Goal: Task Accomplishment & Management: Complete application form

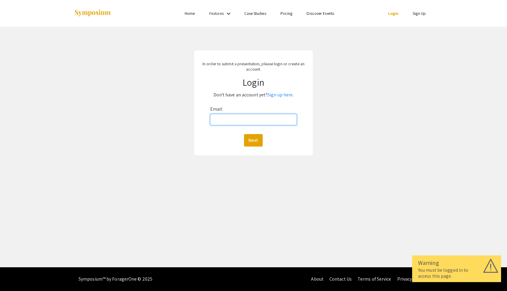
click at [225, 120] on input "Email:" at bounding box center [253, 119] width 87 height 11
type input "[EMAIL_ADDRESS][DOMAIN_NAME]"
click at [252, 141] on button "Next" at bounding box center [253, 140] width 19 height 12
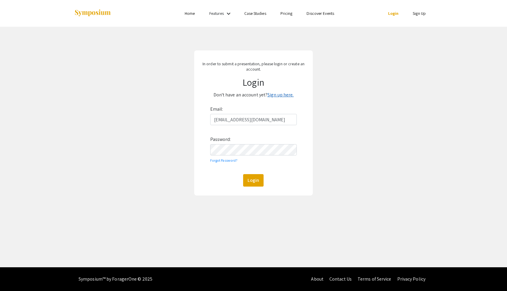
click at [278, 97] on link "Sign up here." at bounding box center [280, 95] width 26 height 6
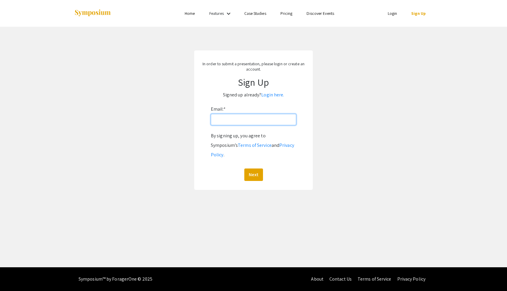
click at [232, 123] on input "Email: *" at bounding box center [253, 119] width 85 height 11
type input "[EMAIL_ADDRESS][DOMAIN_NAME]"
click at [250, 170] on button "Next" at bounding box center [253, 174] width 19 height 12
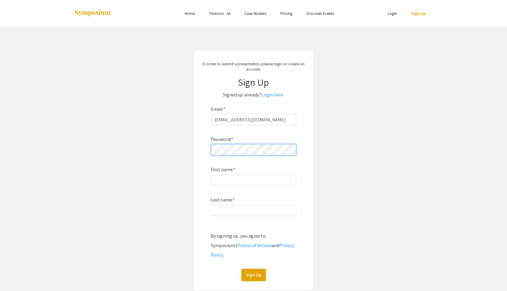
click button "Sign Up" at bounding box center [253, 275] width 25 height 12
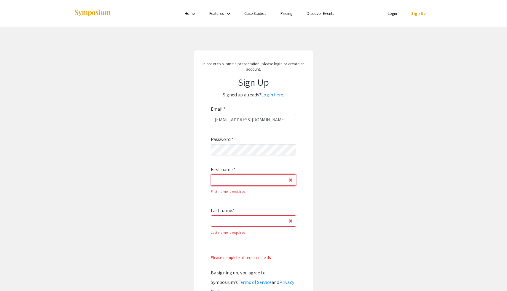
click at [232, 179] on input "First name: *" at bounding box center [253, 179] width 85 height 11
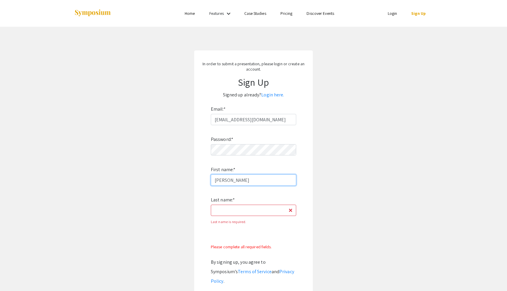
type input "[PERSON_NAME]"
click at [218, 215] on input "Last name: *" at bounding box center [253, 210] width 85 height 11
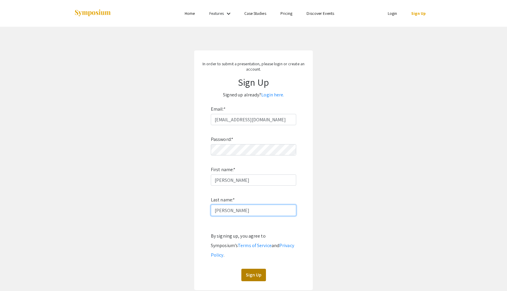
type input "[PERSON_NAME]"
click at [245, 269] on button "Sign Up" at bounding box center [253, 275] width 25 height 12
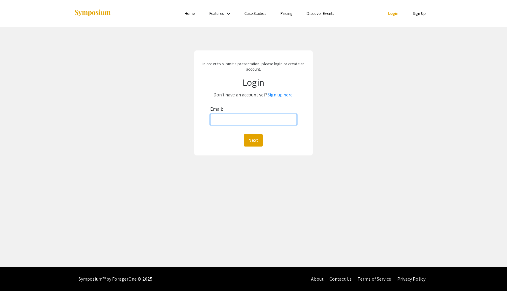
click at [228, 122] on input "Email:" at bounding box center [253, 119] width 87 height 11
type input "[EMAIL_ADDRESS][DOMAIN_NAME]"
click at [257, 141] on button "Next" at bounding box center [253, 140] width 19 height 12
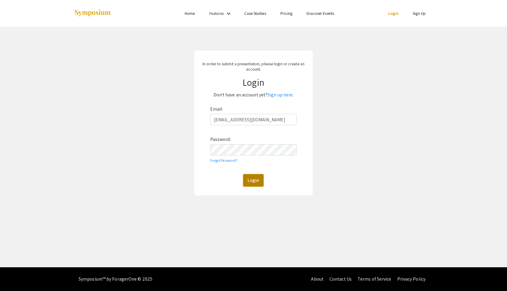
click at [251, 183] on button "Login" at bounding box center [253, 180] width 20 height 12
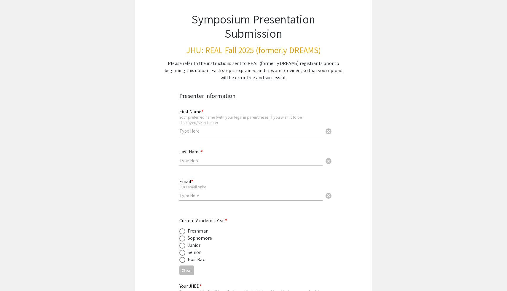
scroll to position [42, 0]
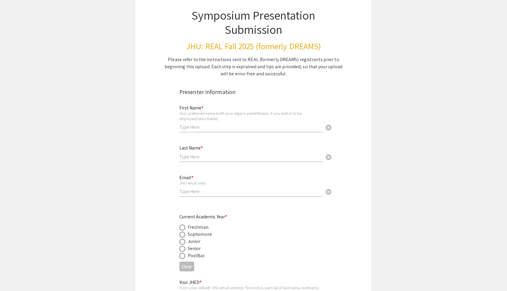
click at [202, 128] on input "text" at bounding box center [250, 127] width 143 height 6
type input "[PERSON_NAME]"
type input "[EMAIL_ADDRESS][DOMAIN_NAME]"
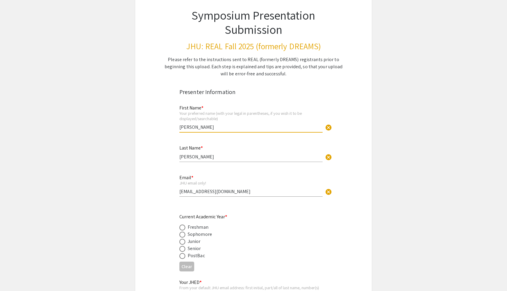
scroll to position [153, 0]
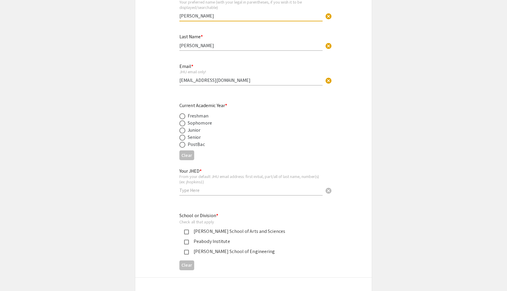
click at [181, 132] on span at bounding box center [182, 130] width 6 height 6
click at [181, 132] on input "radio" at bounding box center [182, 130] width 6 height 6
radio input "true"
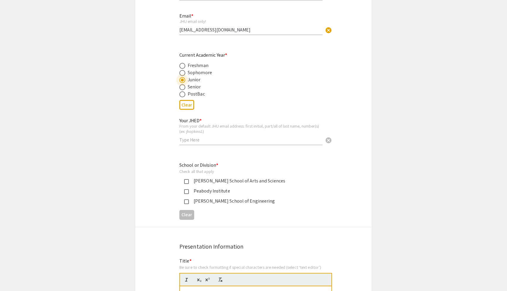
scroll to position [205, 0]
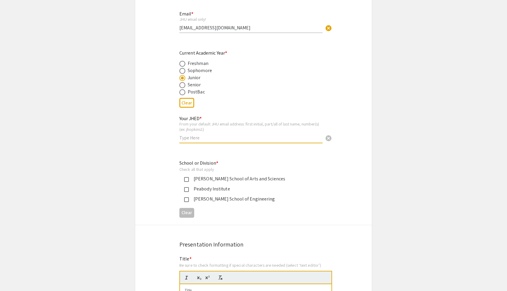
click at [190, 138] on input "text" at bounding box center [250, 138] width 143 height 6
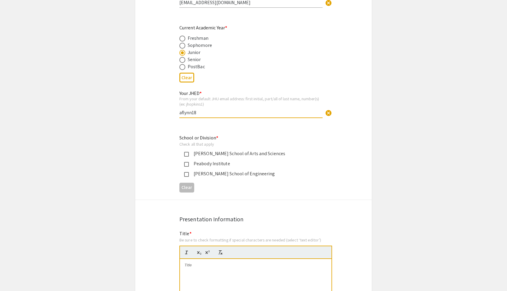
scroll to position [234, 0]
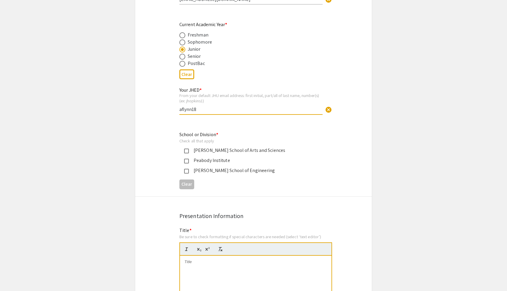
type input "aflynn18"
click at [184, 151] on mat-pseudo-checkbox at bounding box center [186, 151] width 5 height 5
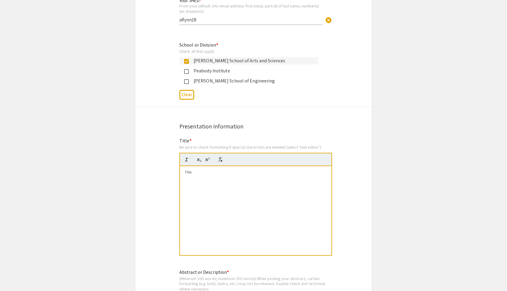
scroll to position [325, 0]
click at [198, 183] on div at bounding box center [256, 209] width 152 height 89
click at [205, 168] on div at bounding box center [256, 209] width 152 height 89
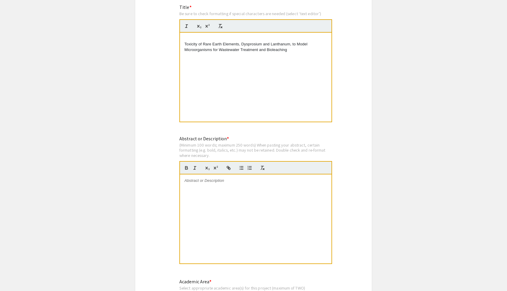
scroll to position [497, 0]
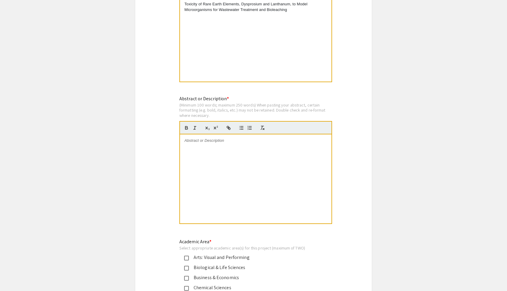
click at [210, 160] on div at bounding box center [256, 178] width 152 height 89
click at [205, 146] on div at bounding box center [256, 178] width 152 height 89
click at [198, 149] on div at bounding box center [256, 178] width 152 height 89
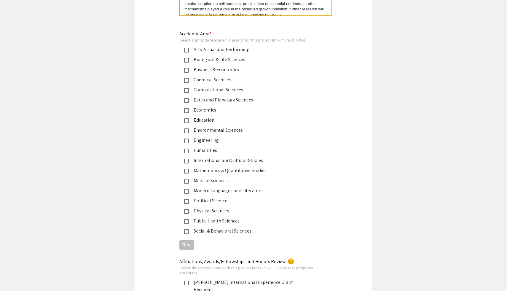
scroll to position [704, 0]
click at [186, 132] on mat-pseudo-checkbox at bounding box center [186, 132] width 5 height 5
click at [185, 60] on mat-pseudo-checkbox at bounding box center [186, 61] width 5 height 5
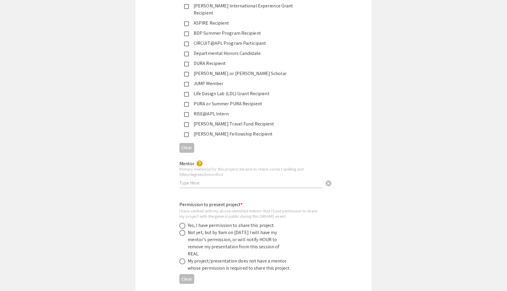
scroll to position [981, 0]
click at [192, 179] on input "text" at bounding box center [250, 182] width 143 height 6
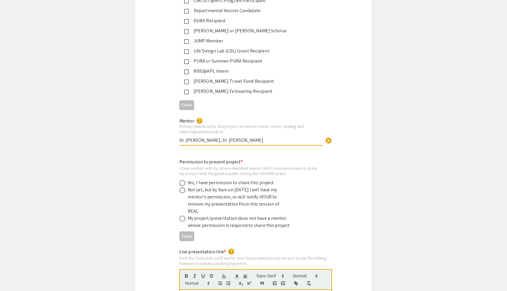
scroll to position [1033, 0]
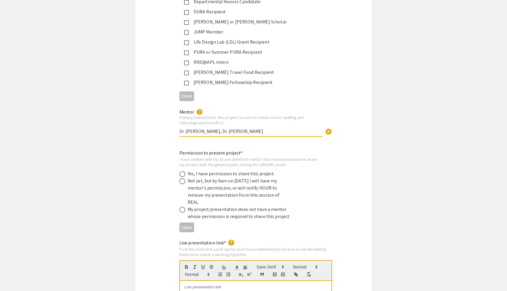
type input "Dr. [PERSON_NAME], Dr. [PERSON_NAME]"
click at [183, 171] on span at bounding box center [182, 174] width 6 height 6
click at [183, 171] on input "radio" at bounding box center [182, 174] width 6 height 6
radio input "true"
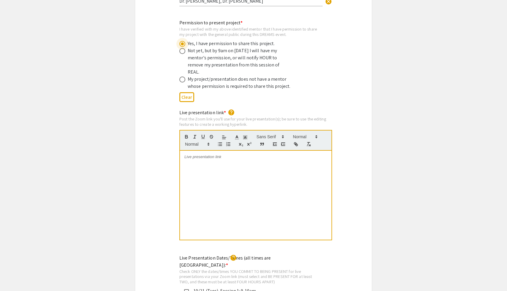
scroll to position [1196, 0]
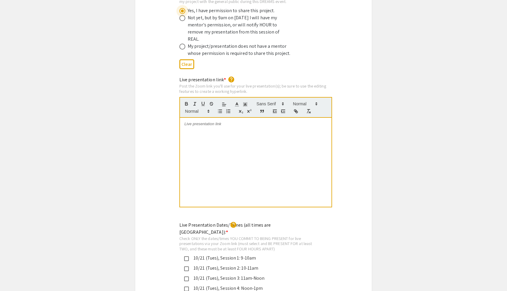
click at [200, 118] on div at bounding box center [256, 162] width 152 height 89
click at [194, 121] on p at bounding box center [255, 123] width 143 height 5
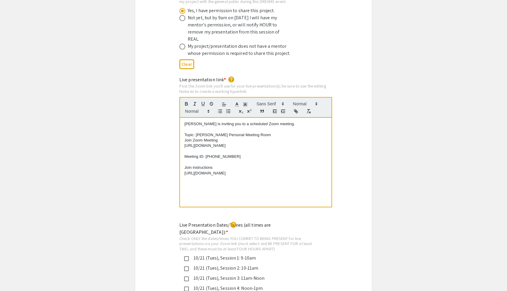
scroll to position [0, 0]
click at [190, 165] on p "Join instructions" at bounding box center [255, 167] width 143 height 5
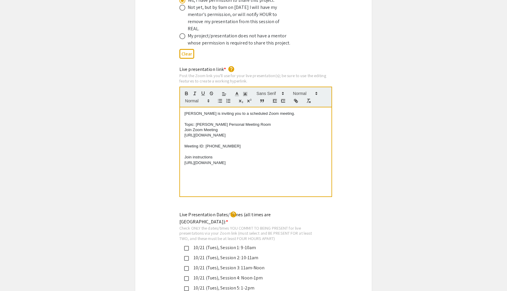
click at [161, 188] on div "Live presentation link * help Post the Zoom link you'll use for your live prese…" at bounding box center [253, 135] width 237 height 139
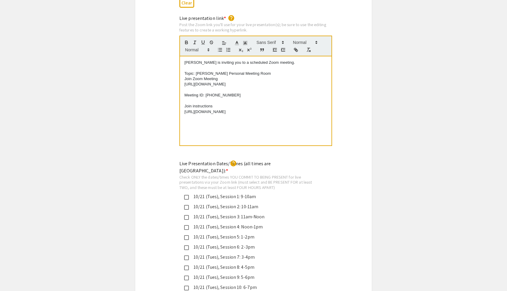
scroll to position [1257, 0]
drag, startPoint x: 183, startPoint y: 99, endPoint x: 298, endPoint y: 103, distance: 114.8
click at [298, 103] on div "[PERSON_NAME] is inviting you to a scheduled Zoom meeting. Topic: [PERSON_NAME]…" at bounding box center [256, 101] width 152 height 89
click at [298, 39] on span at bounding box center [304, 42] width 29 height 7
click at [266, 82] on p "[URL][DOMAIN_NAME]" at bounding box center [255, 84] width 143 height 5
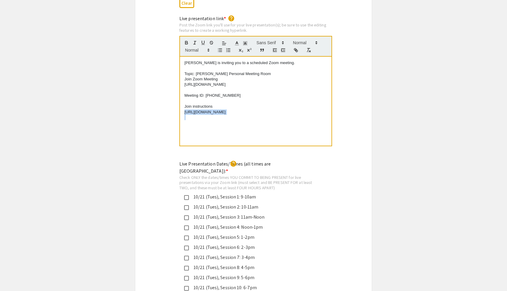
drag, startPoint x: 182, startPoint y: 99, endPoint x: 298, endPoint y: 109, distance: 115.7
click at [298, 109] on div "[PERSON_NAME] is inviting you to a scheduled Zoom meeting. Topic: [PERSON_NAME]…" at bounding box center [256, 101] width 152 height 89
click at [297, 47] on icon "button" at bounding box center [295, 49] width 5 height 5
type input "[URL][DOMAIN_NAME]"
click at [279, 99] on link at bounding box center [275, 101] width 14 height 4
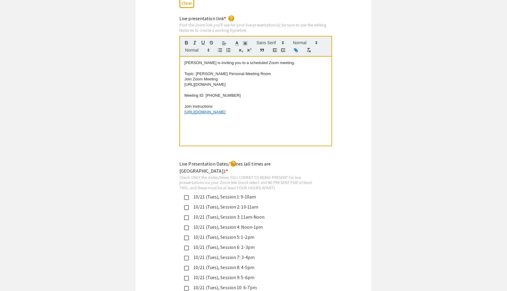
click at [263, 104] on p "Join instructions" at bounding box center [255, 106] width 143 height 5
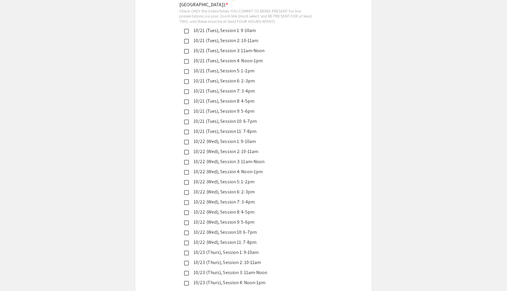
scroll to position [1449, 0]
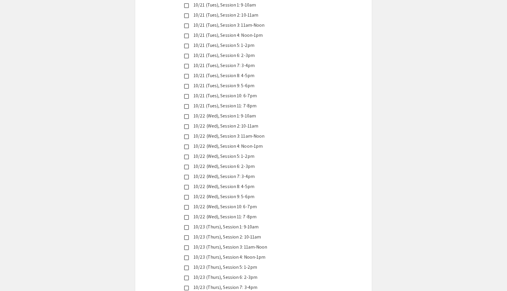
click at [189, 112] on div "10/22 (Wed), Session 1: 9-10am" at bounding box center [251, 115] width 125 height 7
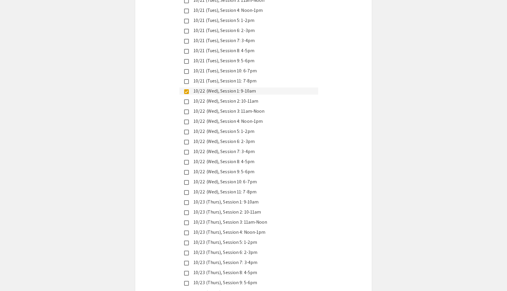
scroll to position [1474, 0]
click at [187, 119] on mat-pseudo-checkbox at bounding box center [186, 121] width 5 height 5
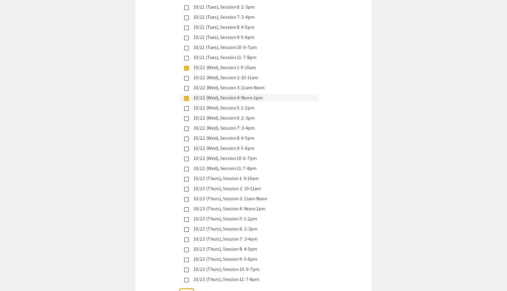
scroll to position [1497, 0]
click at [186, 146] on mat-pseudo-checkbox at bounding box center [186, 148] width 5 height 5
click at [186, 136] on mat-pseudo-checkbox at bounding box center [186, 138] width 5 height 5
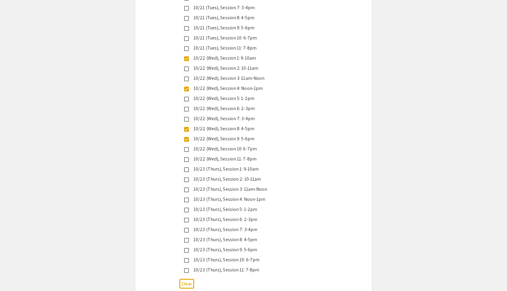
click at [186, 145] on div "10/22 (Wed), Session 10: 6-7pm" at bounding box center [248, 148] width 139 height 7
click at [188, 127] on mat-pseudo-checkbox at bounding box center [186, 129] width 5 height 5
click at [187, 157] on mat-pseudo-checkbox at bounding box center [186, 159] width 5 height 5
click at [187, 187] on mat-pseudo-checkbox at bounding box center [186, 189] width 5 height 5
click at [185, 218] on mat-pseudo-checkbox at bounding box center [186, 220] width 5 height 5
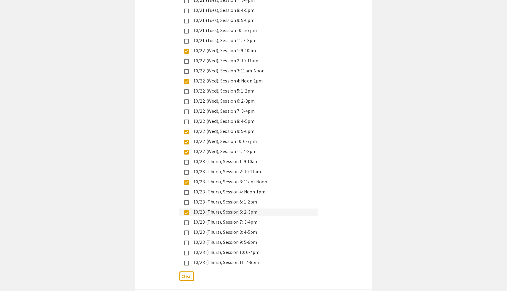
scroll to position [1514, 0]
click at [186, 240] on mat-pseudo-checkbox at bounding box center [186, 242] width 5 height 5
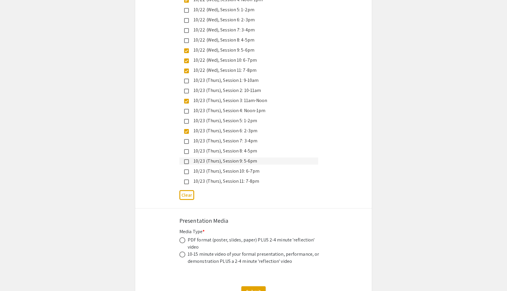
scroll to position [1628, 0]
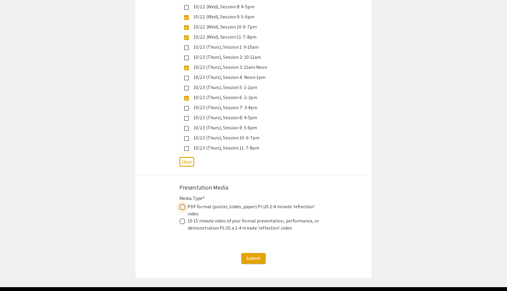
click at [182, 204] on span at bounding box center [182, 207] width 6 height 6
click at [182, 204] on input "radio" at bounding box center [182, 207] width 6 height 6
radio input "true"
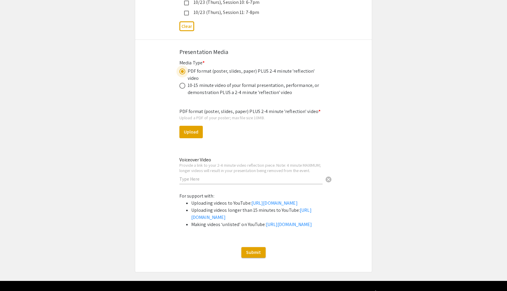
scroll to position [1763, 0]
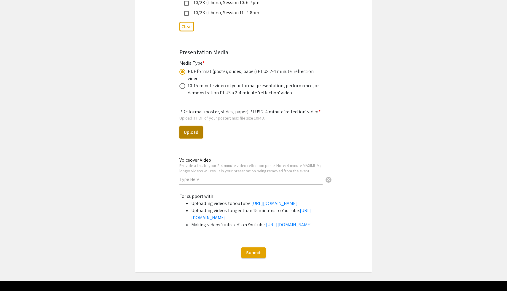
click at [192, 126] on button "Upload" at bounding box center [190, 132] width 23 height 12
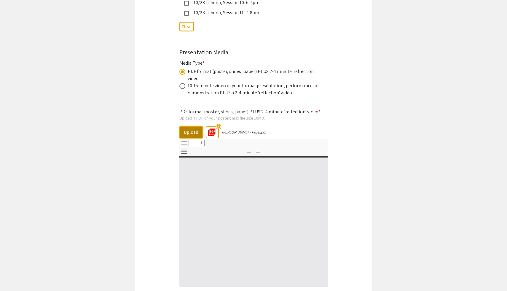
select select "custom"
type input "0"
select select "custom"
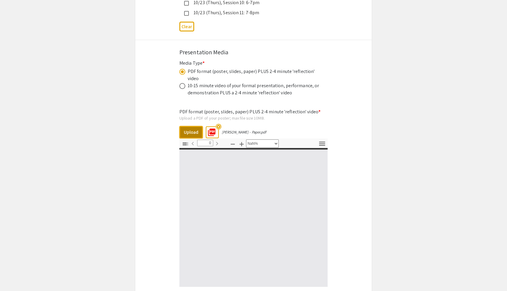
type input "1"
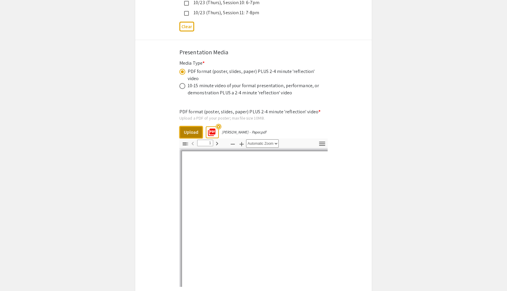
select select "auto"
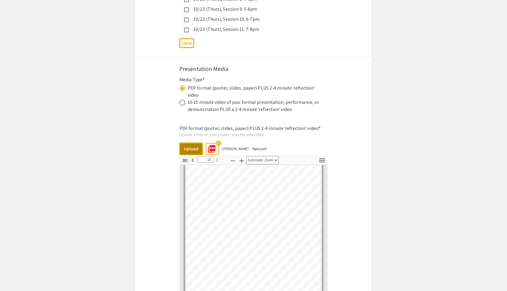
scroll to position [2554, 0]
click at [195, 143] on button "Upload" at bounding box center [190, 149] width 23 height 12
type input "0"
select select "custom"
type input "1"
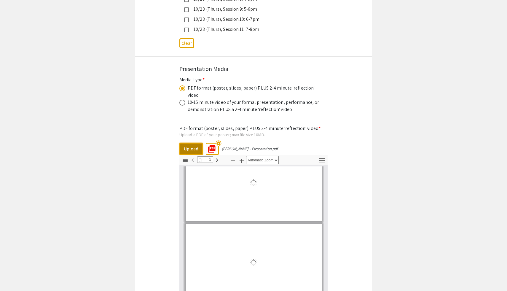
scroll to position [3, 0]
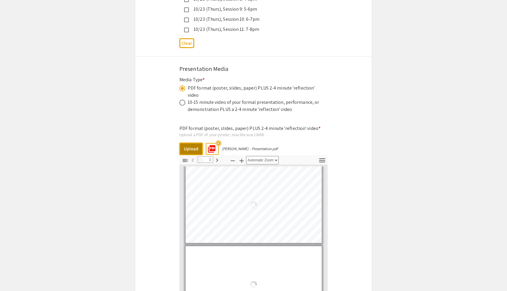
select select "auto"
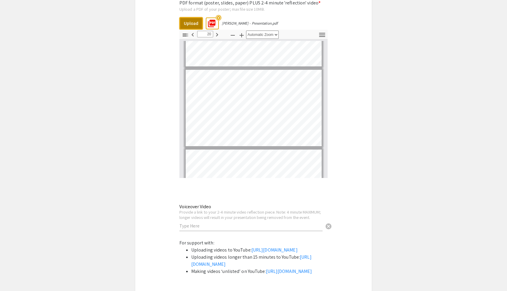
scroll to position [1540, 0]
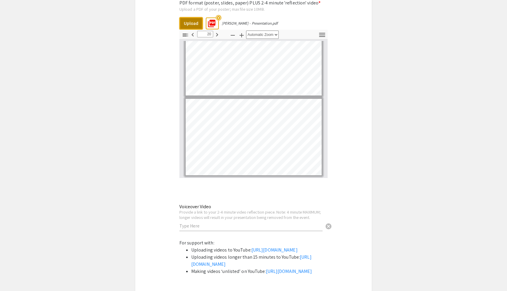
type input "21"
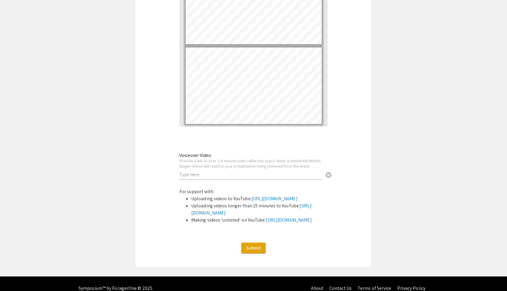
scroll to position [1949, 0]
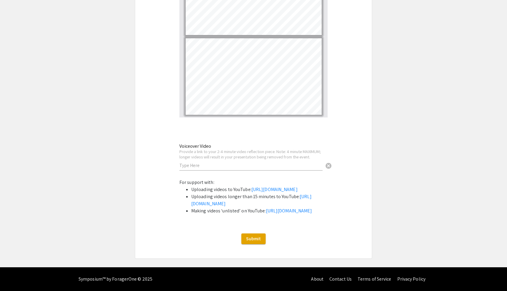
click at [191, 162] on input "text" at bounding box center [250, 165] width 143 height 6
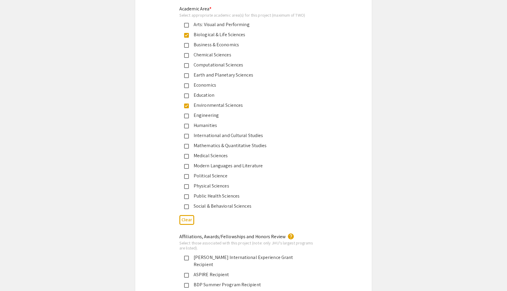
scroll to position [812, 0]
